Goal: Navigation & Orientation: Understand site structure

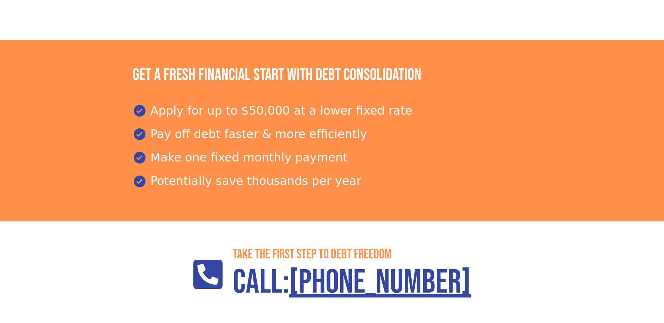
scroll to position [1009, 0]
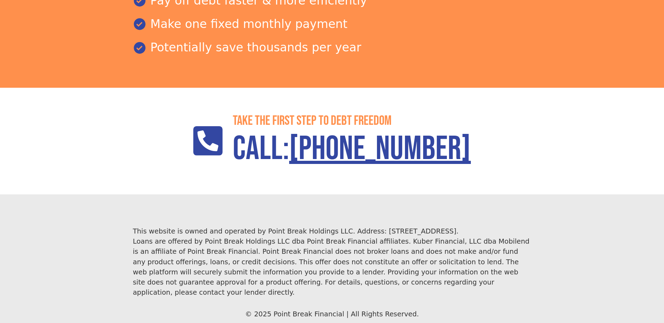
drag, startPoint x: 196, startPoint y: 282, endPoint x: 194, endPoint y: 279, distance: 3.9
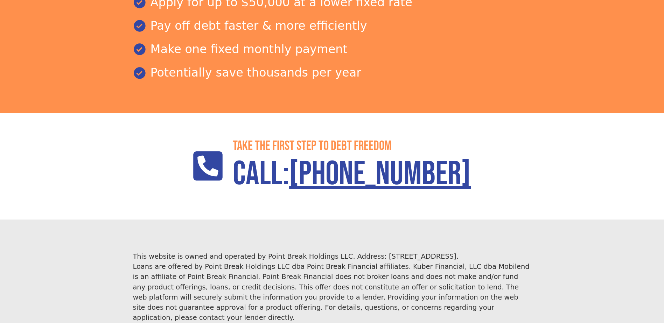
scroll to position [1009, 0]
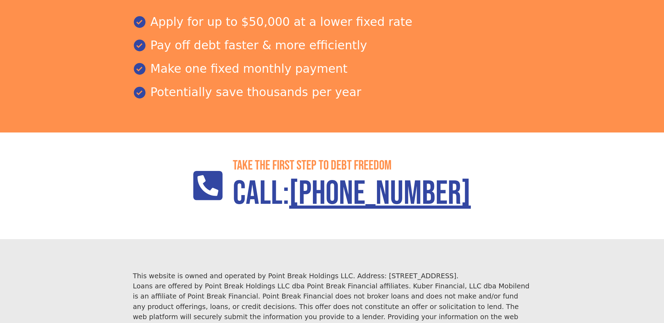
scroll to position [1009, 0]
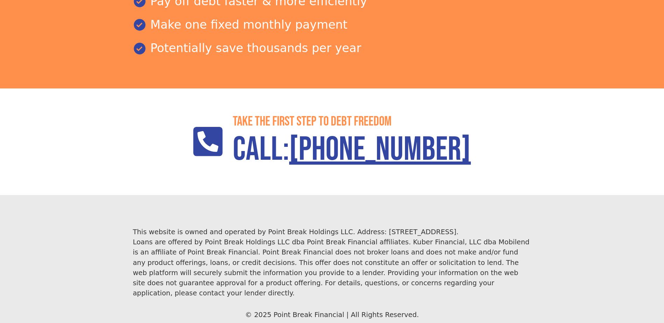
scroll to position [1009, 0]
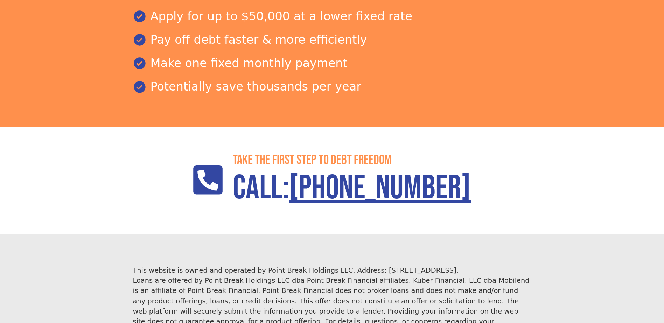
scroll to position [1009, 0]
